Goal: Information Seeking & Learning: Check status

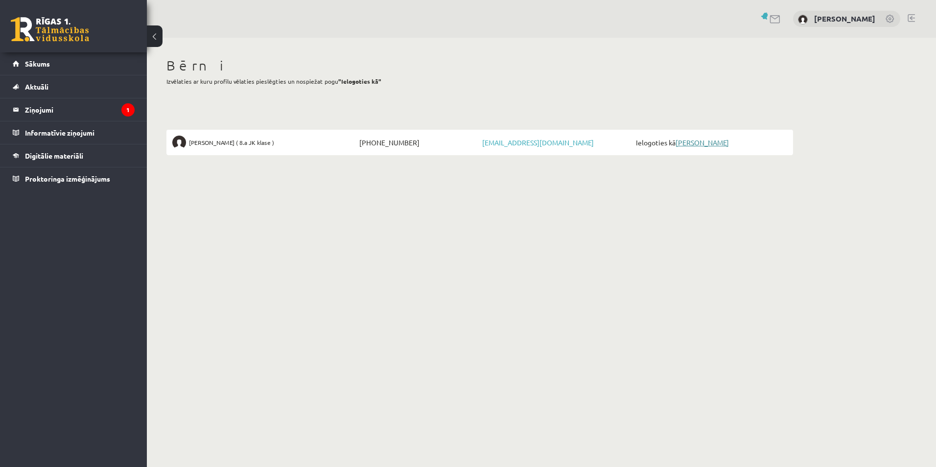
click at [622, 143] on link "[PERSON_NAME]" at bounding box center [702, 142] width 53 height 9
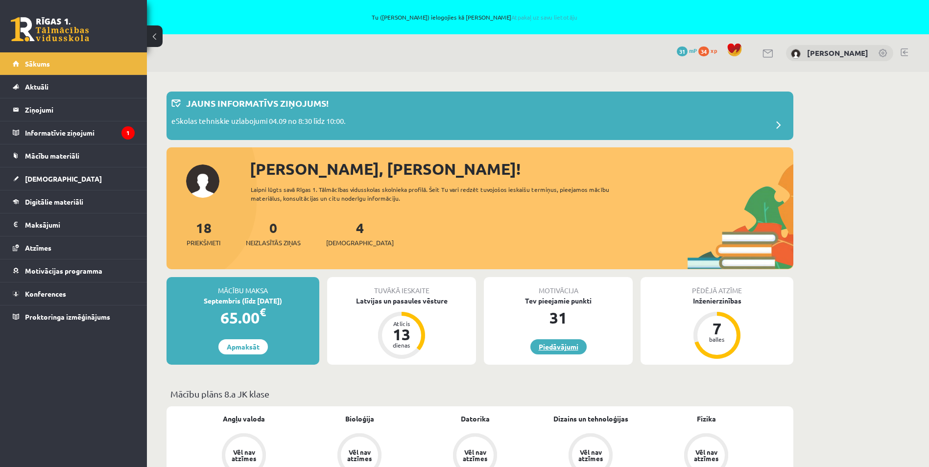
click at [553, 345] on link "Piedāvājumi" at bounding box center [558, 346] width 56 height 15
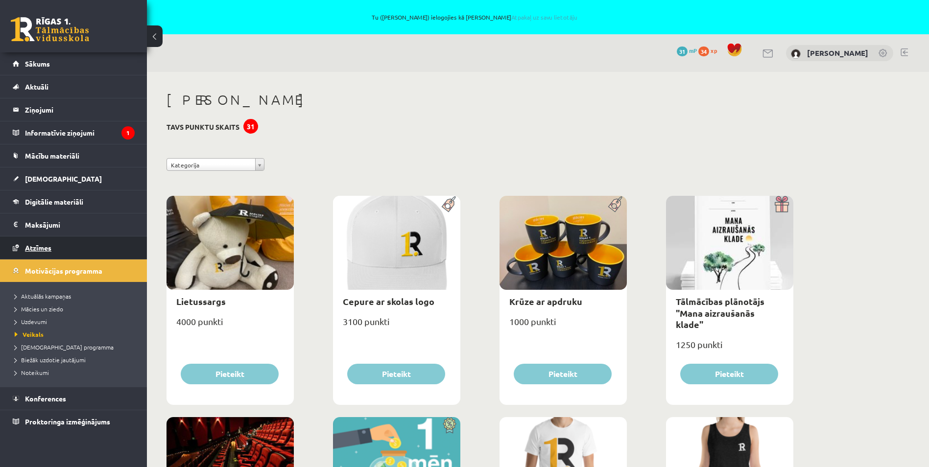
click at [42, 249] on span "Atzīmes" at bounding box center [38, 247] width 26 height 9
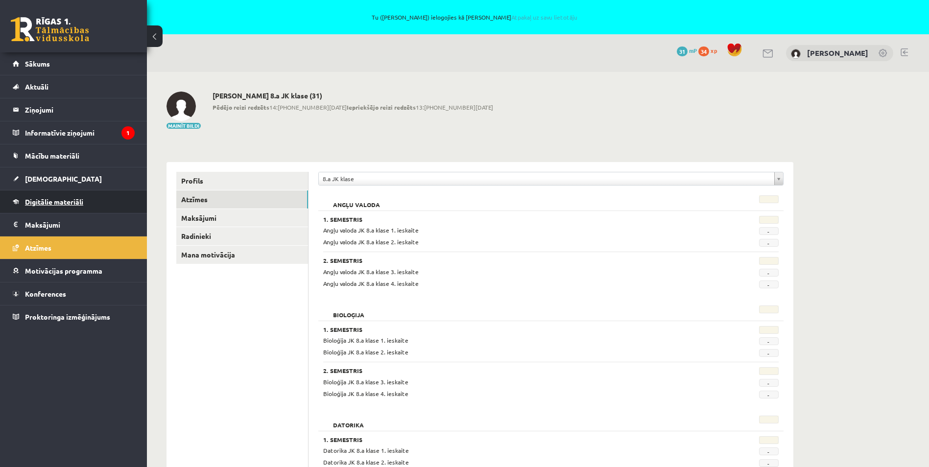
click at [42, 197] on link "Digitālie materiāli" at bounding box center [74, 201] width 122 height 23
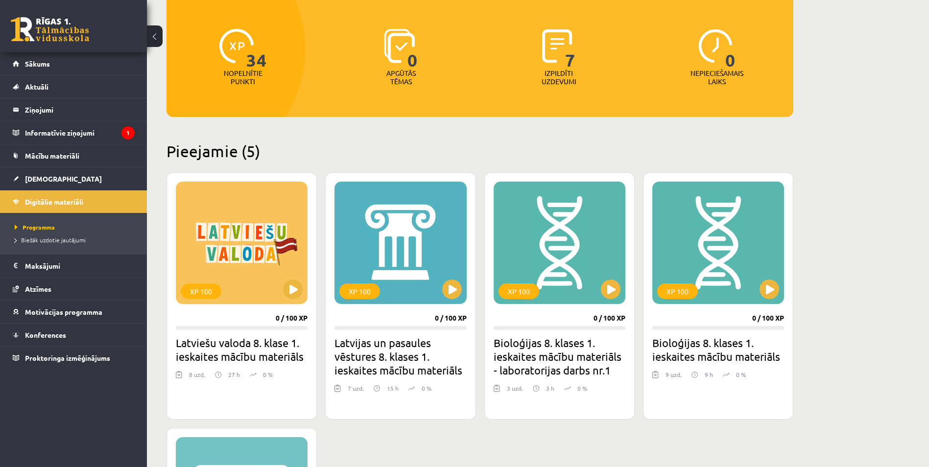
scroll to position [147, 0]
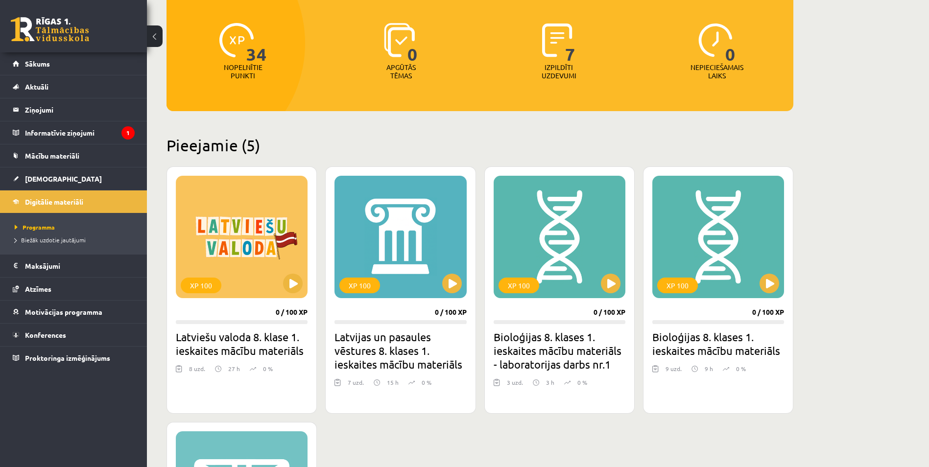
click at [563, 64] on p "Izpildīti uzdevumi" at bounding box center [559, 71] width 38 height 17
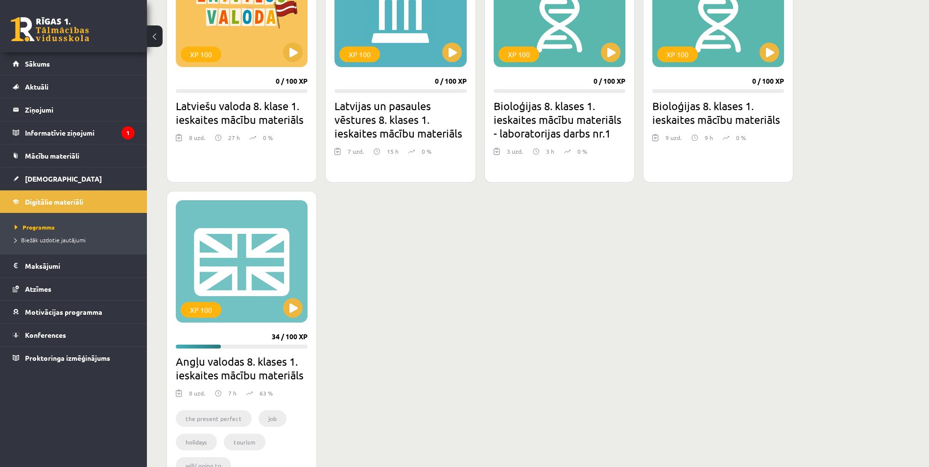
scroll to position [381, 0]
